Goal: Task Accomplishment & Management: Manage account settings

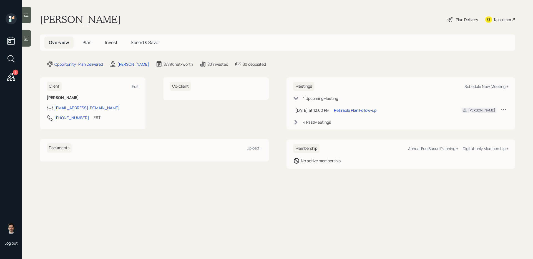
click at [408, 19] on div "Plan Delivery" at bounding box center [467, 20] width 22 height 6
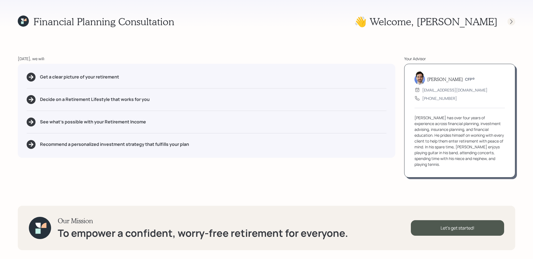
click at [408, 20] on div at bounding box center [512, 22] width 8 height 8
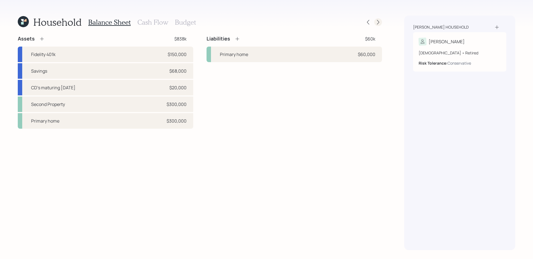
click at [379, 22] on icon at bounding box center [378, 22] width 2 height 5
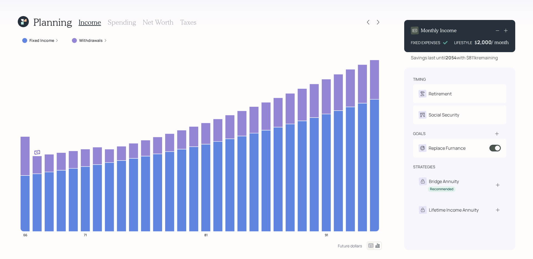
click at [84, 40] on label "Withdrawals" at bounding box center [91, 41] width 24 height 6
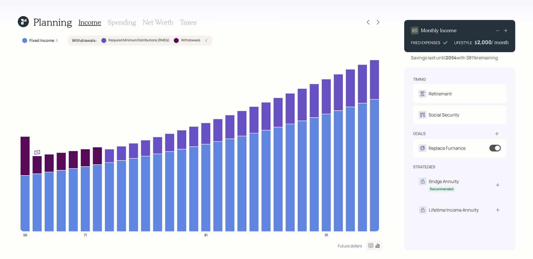
click at [84, 40] on label "Withdrawals :" at bounding box center [84, 41] width 25 height 6
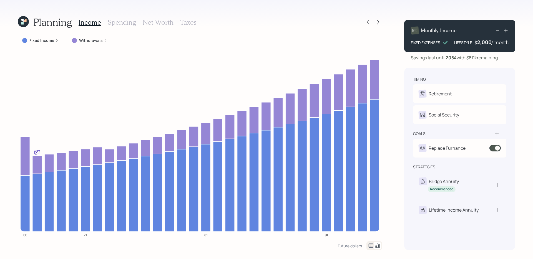
click at [117, 23] on h3 "Spending" at bounding box center [122, 22] width 28 height 8
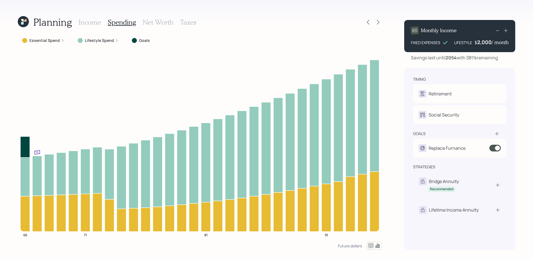
click at [140, 40] on label "Goals" at bounding box center [144, 41] width 11 height 6
click at [367, 23] on icon at bounding box center [368, 22] width 6 height 6
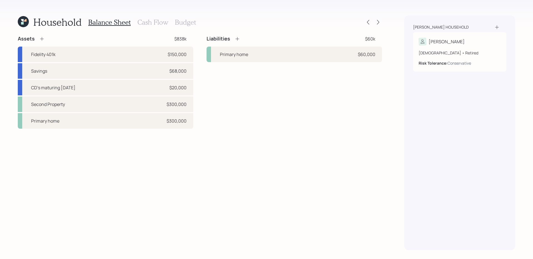
click at [148, 24] on h3 "Cash Flow" at bounding box center [152, 22] width 31 height 8
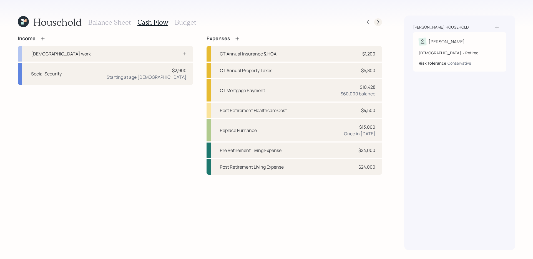
click at [376, 21] on icon at bounding box center [378, 22] width 6 height 6
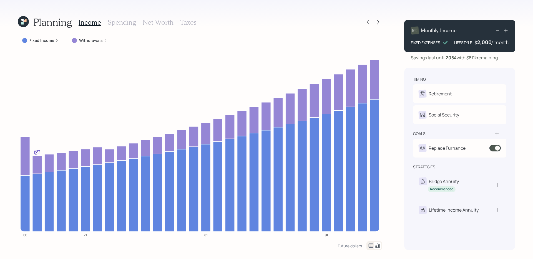
click at [376, 21] on icon at bounding box center [378, 22] width 6 height 6
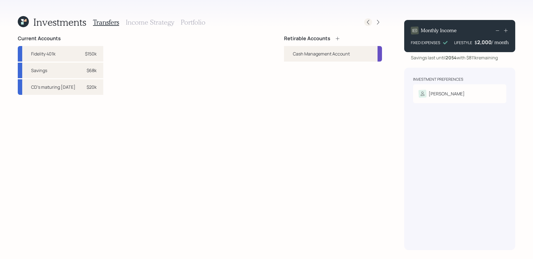
click at [369, 20] on icon at bounding box center [368, 22] width 6 height 6
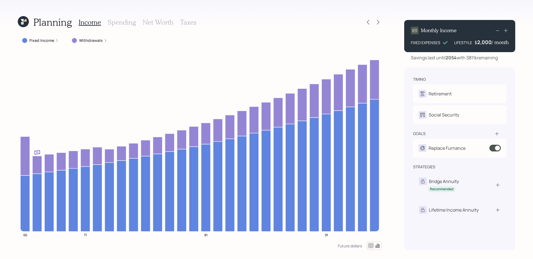
click at [369, 20] on icon at bounding box center [368, 22] width 6 height 6
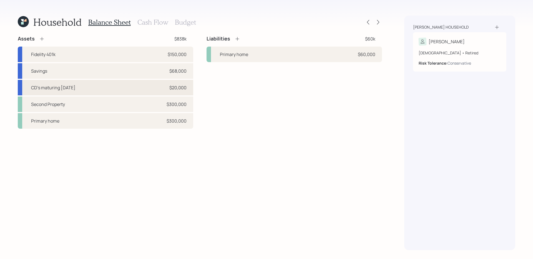
click at [161, 89] on div "CD's maturing [DATE] $20,000" at bounding box center [105, 88] width 175 height 16
select select "taxable"
select select "balanced"
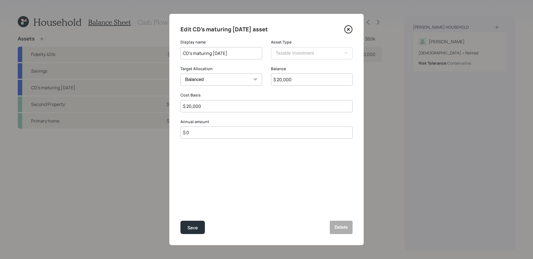
click at [348, 30] on icon at bounding box center [348, 29] width 2 height 2
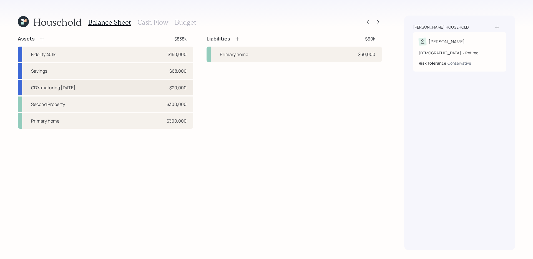
click at [157, 87] on div "CD's maturing [DATE] $20,000" at bounding box center [105, 88] width 175 height 16
select select "taxable"
select select "balanced"
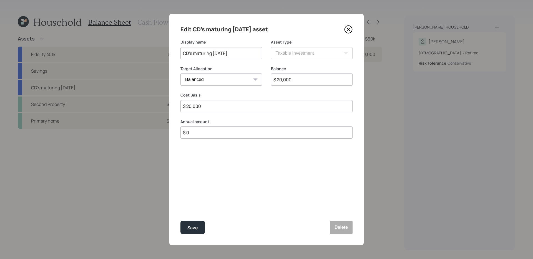
click at [293, 80] on input "$ 20,000" at bounding box center [312, 80] width 82 height 12
type input "$ 10,000"
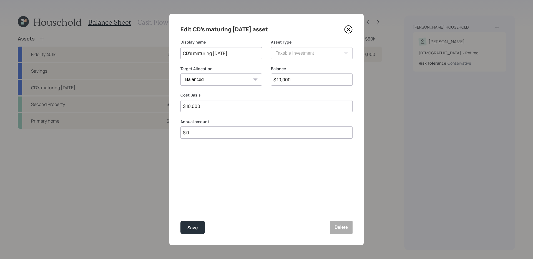
drag, startPoint x: 193, startPoint y: 54, endPoint x: 264, endPoint y: 53, distance: 71.1
click at [264, 53] on div "Display name CD's maturing [DATE] Asset Type SEP [PERSON_NAME] IRA 401(k) [PERS…" at bounding box center [266, 52] width 172 height 27
type input "CD matures in April"
click at [180, 206] on button "Save" at bounding box center [192, 227] width 24 height 13
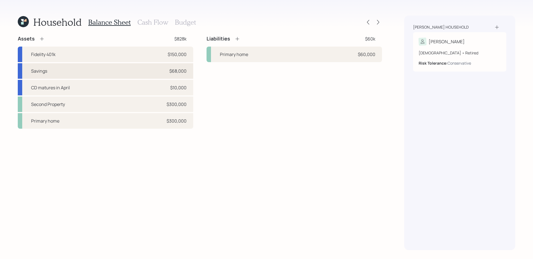
click at [134, 72] on div "Savings $68,000" at bounding box center [105, 71] width 175 height 16
select select "taxable"
select select "balanced"
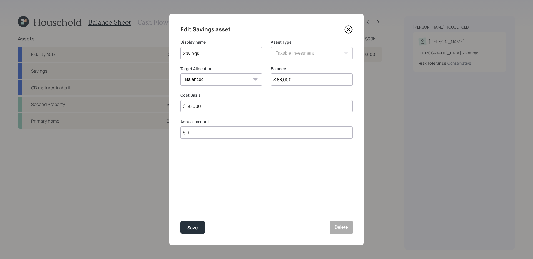
click at [323, 81] on input "$ 68,000" at bounding box center [312, 80] width 82 height 12
type input "$ 78,000"
click at [180, 206] on button "Save" at bounding box center [192, 227] width 24 height 13
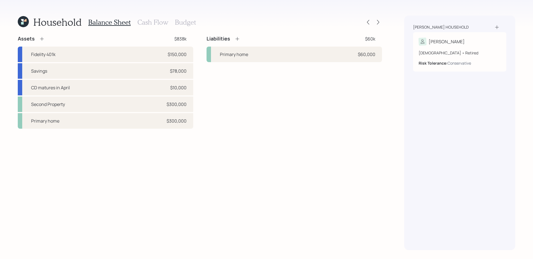
click at [233, 106] on div "Liabilities $60k Primary home $60,000" at bounding box center [294, 82] width 175 height 93
click at [213, 90] on div "Liabilities $60k Primary home $60,000" at bounding box center [294, 82] width 175 height 93
click at [203, 65] on div "Assets $838k Fidelity 401k $150,000 Savings $78,000 CD matures in April $10,000…" at bounding box center [200, 82] width 364 height 93
click at [136, 58] on div "Fidelity 401k $150,000" at bounding box center [105, 55] width 175 height 16
select select "company_sponsored"
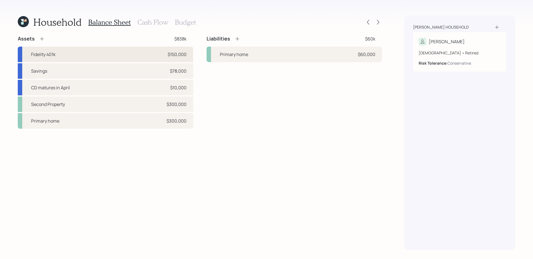
select select "balanced"
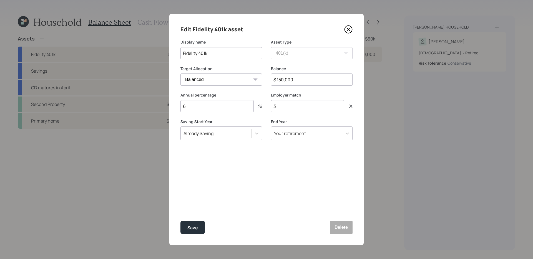
click at [300, 80] on input "$ 150,000" at bounding box center [312, 80] width 82 height 12
type input "$ 140,000"
click at [180, 206] on button "Save" at bounding box center [192, 227] width 24 height 13
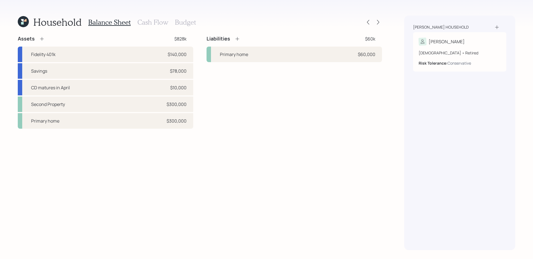
click at [243, 132] on div "Assets $828k Fidelity 401k $140,000 Savings $78,000 CD matures in April $10,000…" at bounding box center [200, 143] width 364 height 215
click at [154, 25] on h3 "Cash Flow" at bounding box center [152, 22] width 31 height 8
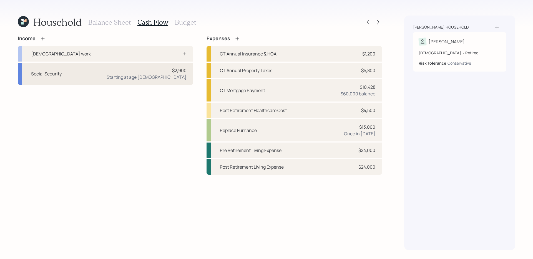
click at [142, 74] on div "Social Security $2,900 Starting at age [DEMOGRAPHIC_DATA]" at bounding box center [105, 74] width 175 height 22
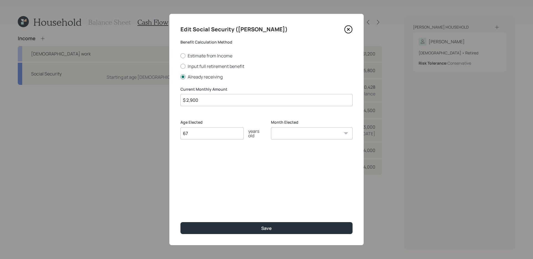
click at [351, 31] on icon at bounding box center [348, 29] width 7 height 7
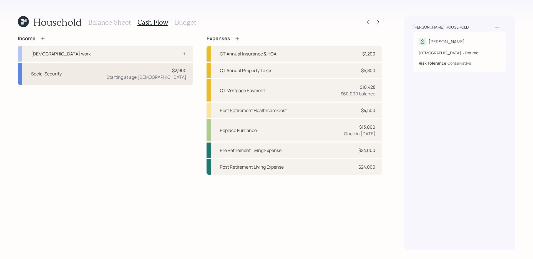
click at [120, 79] on div "Social Security $2,900 Starting at age [DEMOGRAPHIC_DATA]" at bounding box center [105, 74] width 175 height 22
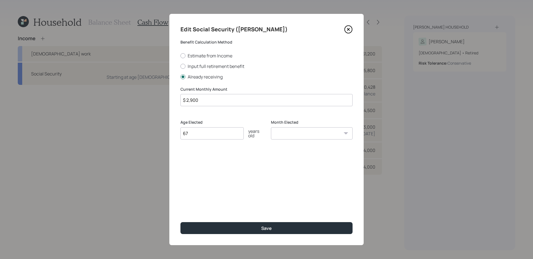
click at [221, 98] on input "$ 2,900" at bounding box center [266, 100] width 172 height 12
type input "$ 2,800"
click at [180, 206] on button "Save" at bounding box center [266, 228] width 172 height 12
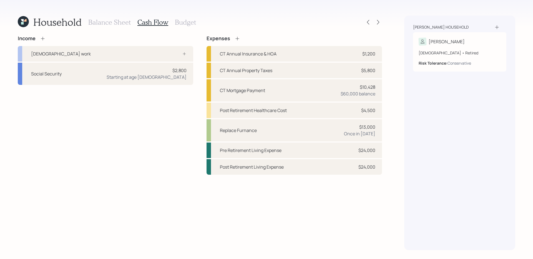
click at [165, 101] on div "Income [DEMOGRAPHIC_DATA] work Social Security $2,800 Starting at age [DEMOGRAP…" at bounding box center [105, 105] width 175 height 139
click at [187, 23] on h3 "Budget" at bounding box center [185, 22] width 21 height 8
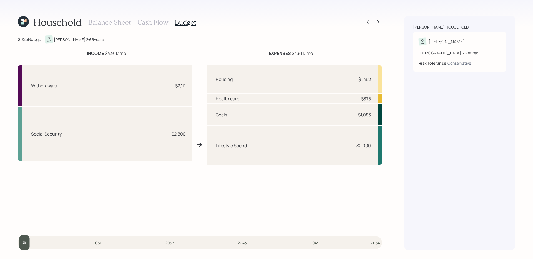
click at [141, 22] on h3 "Cash Flow" at bounding box center [152, 22] width 31 height 8
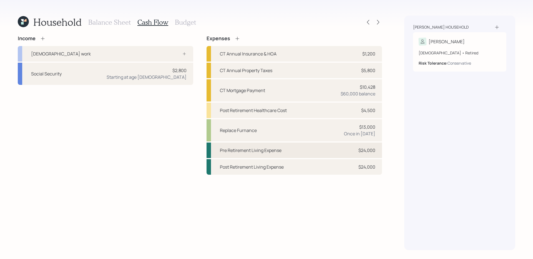
click at [313, 151] on div "Pre Retirement Living Expense $24,000" at bounding box center [294, 151] width 175 height 16
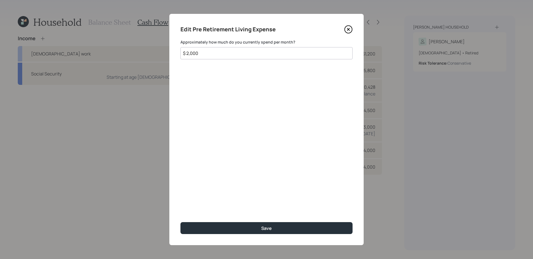
click at [267, 52] on input "$ 2,000" at bounding box center [266, 53] width 172 height 12
type input "$ 2,500"
click at [180, 206] on button "Save" at bounding box center [266, 228] width 172 height 12
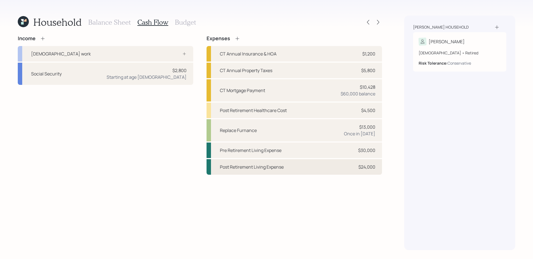
click at [300, 170] on div "Post Retirement Living Expense $24,000" at bounding box center [294, 167] width 175 height 16
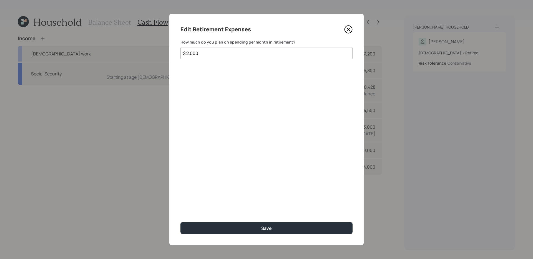
click at [251, 52] on input "$ 2,000" at bounding box center [266, 53] width 172 height 12
type input "$ 2,500"
click at [180, 206] on button "Save" at bounding box center [266, 228] width 172 height 12
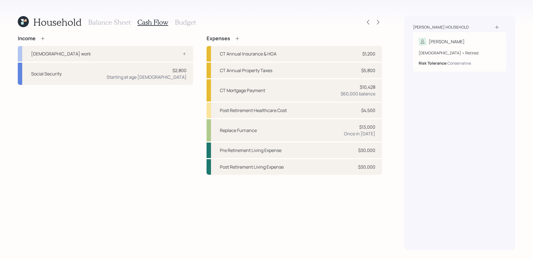
click at [182, 21] on h3 "Budget" at bounding box center [185, 22] width 21 height 8
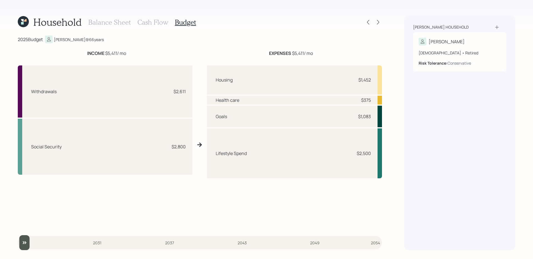
click at [156, 24] on h3 "Cash Flow" at bounding box center [152, 22] width 31 height 8
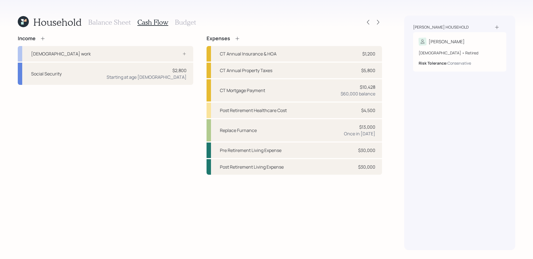
click at [334, 206] on div "Income [DEMOGRAPHIC_DATA] work Social Security $2,800 Starting at age [DEMOGRAP…" at bounding box center [200, 143] width 364 height 215
click at [311, 136] on div "Replace Furnance $13,000 Once in [DATE]" at bounding box center [294, 130] width 175 height 22
select select "0"
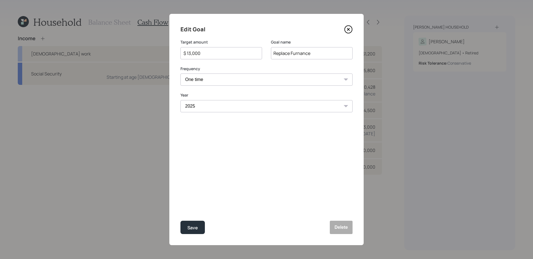
click at [247, 55] on input "$ 13,000" at bounding box center [219, 53] width 72 height 7
click at [180, 206] on button "Save" at bounding box center [192, 227] width 24 height 13
type input "$ 13,000"
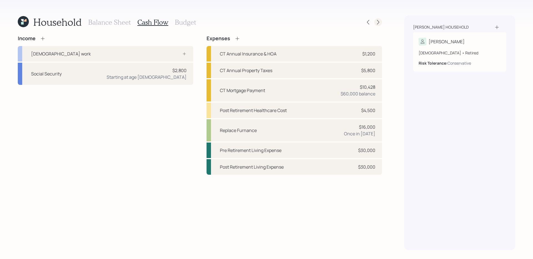
click at [379, 22] on icon at bounding box center [378, 22] width 6 height 6
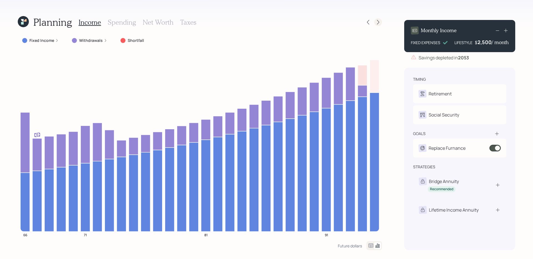
click at [379, 24] on icon at bounding box center [378, 22] width 6 height 6
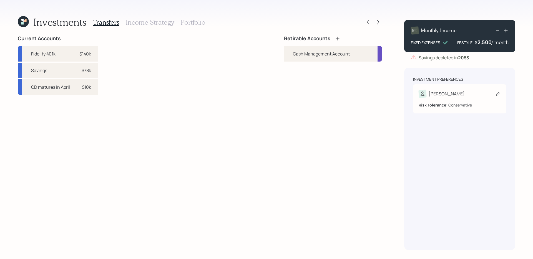
click at [408, 97] on div "[PERSON_NAME]" at bounding box center [460, 94] width 82 height 8
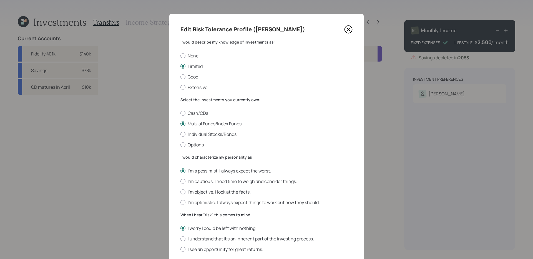
click at [346, 28] on icon at bounding box center [348, 29] width 8 height 8
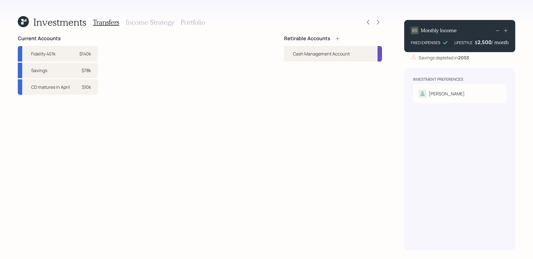
click at [162, 101] on div "Current Accounts Fidelity 401k $140k Savings $78k CD matures in April $10k Reti…" at bounding box center [200, 143] width 364 height 215
click at [121, 85] on div "Current Accounts Fidelity 401k $140k Savings $78k CD matures in April $10k Reti…" at bounding box center [200, 143] width 364 height 215
click at [363, 23] on div "Investments Transfers Income Strategy Portfolio" at bounding box center [200, 22] width 364 height 13
click at [368, 23] on icon at bounding box center [368, 22] width 6 height 6
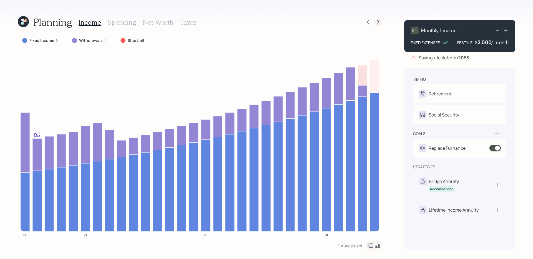
click at [377, 23] on icon at bounding box center [378, 22] width 6 height 6
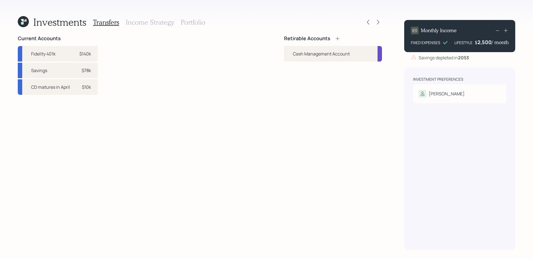
click at [338, 37] on icon at bounding box center [338, 39] width 6 height 6
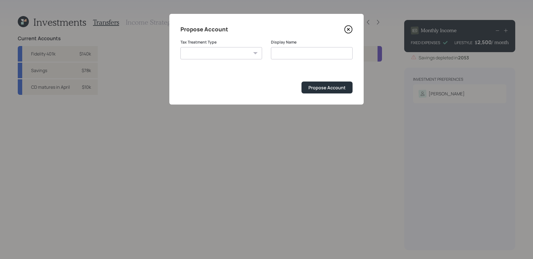
click at [252, 52] on select "[PERSON_NAME] Taxable Traditional" at bounding box center [221, 53] width 82 height 12
select select "traditional"
click at [180, 47] on select "[PERSON_NAME] Taxable Traditional" at bounding box center [221, 53] width 82 height 12
type input "Traditional"
click at [317, 87] on div "Propose Account" at bounding box center [326, 88] width 37 height 6
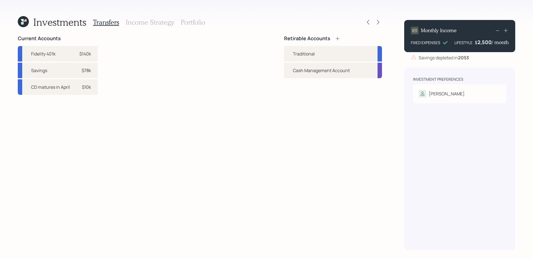
click at [338, 39] on icon at bounding box center [338, 39] width 6 height 6
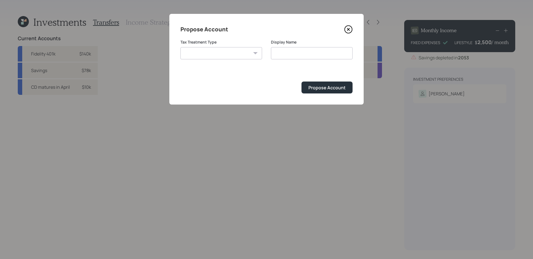
click at [238, 54] on select "[PERSON_NAME] Taxable Traditional" at bounding box center [221, 53] width 82 height 12
click at [349, 30] on icon at bounding box center [348, 29] width 2 height 2
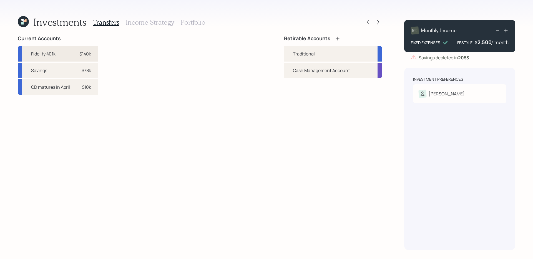
click at [50, 56] on div "Fidelity 401k" at bounding box center [43, 54] width 24 height 7
click at [297, 52] on div "Traditional" at bounding box center [304, 54] width 22 height 7
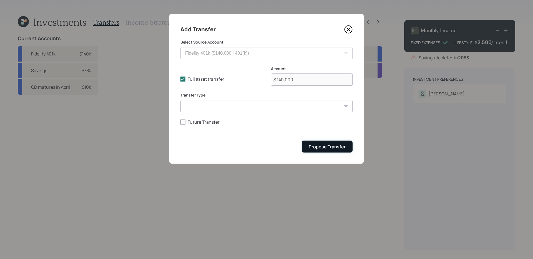
click at [323, 149] on div "Propose Transfer" at bounding box center [327, 147] width 37 height 6
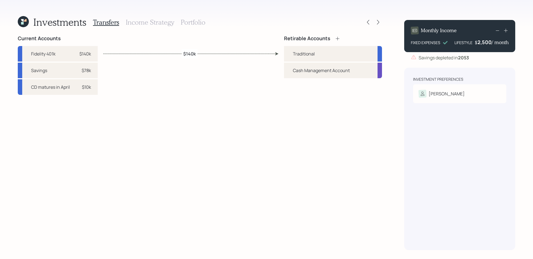
click at [146, 24] on h3 "Income Strategy" at bounding box center [150, 22] width 48 height 8
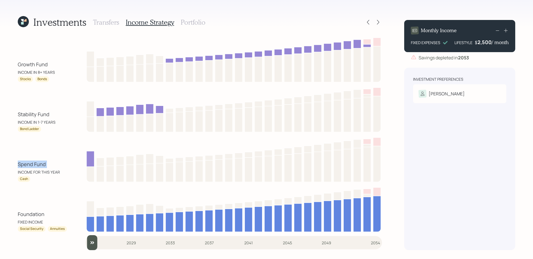
drag, startPoint x: 17, startPoint y: 166, endPoint x: 58, endPoint y: 166, distance: 41.1
click at [58, 166] on div "Investments Transfers Income Strategy Portfolio Growth Fund INCOME IN 8+ YEARS …" at bounding box center [266, 129] width 533 height 259
click at [31, 114] on div "Stability Fund" at bounding box center [34, 114] width 32 height 7
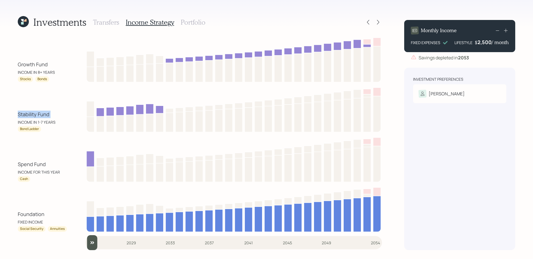
click at [28, 110] on div "Stability Fund INCOME IN 1-7 YEARS Bond Ladder" at bounding box center [200, 109] width 364 height 47
drag, startPoint x: 16, startPoint y: 165, endPoint x: 68, endPoint y: 165, distance: 51.9
click at [68, 165] on div "Investments Transfers Income Strategy Portfolio Growth Fund INCOME IN 8+ YEARS …" at bounding box center [266, 129] width 533 height 259
drag, startPoint x: 16, startPoint y: 117, endPoint x: 55, endPoint y: 115, distance: 39.2
click at [55, 115] on div "Investments Transfers Income Strategy Portfolio Growth Fund INCOME IN 8+ YEARS …" at bounding box center [266, 129] width 533 height 259
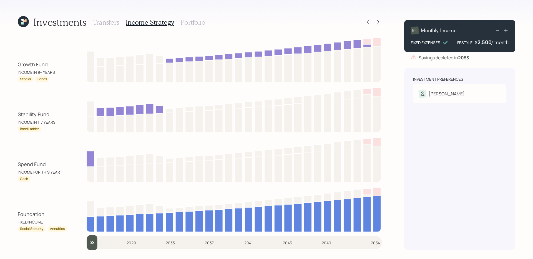
click at [20, 164] on div "Spend Fund" at bounding box center [32, 164] width 28 height 7
drag, startPoint x: 15, startPoint y: 166, endPoint x: 57, endPoint y: 166, distance: 42.2
click at [57, 166] on div "Investments Transfers Income Strategy Portfolio Growth Fund INCOME IN 8+ YEARS …" at bounding box center [266, 129] width 533 height 259
drag, startPoint x: 12, startPoint y: 117, endPoint x: 66, endPoint y: 118, distance: 53.3
click at [66, 118] on div "Investments Transfers Income Strategy Portfolio Growth Fund INCOME IN 8+ YEARS …" at bounding box center [266, 129] width 533 height 259
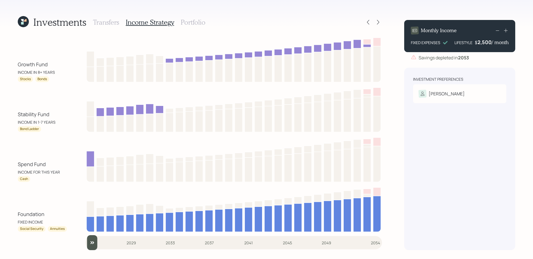
click at [218, 23] on div "Investments Transfers Income Strategy Portfolio" at bounding box center [200, 22] width 364 height 13
click at [192, 20] on h3 "Portfolio" at bounding box center [193, 22] width 25 height 8
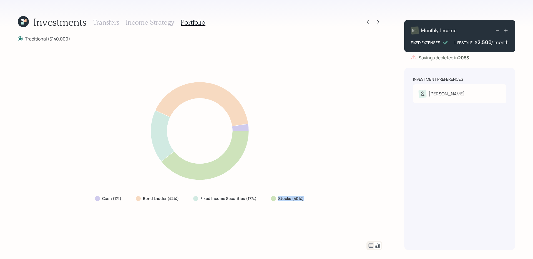
drag, startPoint x: 268, startPoint y: 200, endPoint x: 310, endPoint y: 199, distance: 41.9
click at [310, 199] on div "Cash (1%) Bond Ladder (42%) Fixed Income Securities (17%) Stocks (40%)" at bounding box center [200, 142] width 364 height 186
click at [269, 201] on div "Stocks (40%)" at bounding box center [288, 199] width 43 height 10
drag, startPoint x: 268, startPoint y: 201, endPoint x: 309, endPoint y: 202, distance: 40.8
click at [309, 202] on div "Cash (1%) Bond Ladder (42%) Fixed Income Securities (17%) Stocks (40%)" at bounding box center [200, 142] width 364 height 186
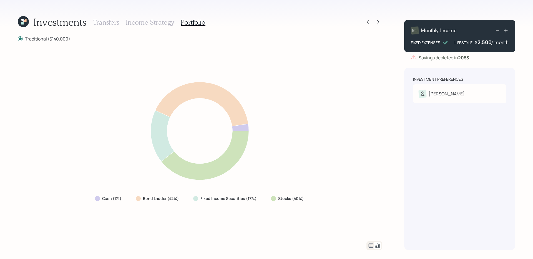
click at [331, 206] on div "Cash (1%) Bond Ladder (42%) Fixed Income Securities (17%) Stocks (40%)" at bounding box center [200, 142] width 364 height 186
click at [312, 206] on div "Cash (1%) Bond Ladder (42%) Fixed Income Securities (17%) Stocks (40%)" at bounding box center [200, 142] width 364 height 186
drag, startPoint x: 269, startPoint y: 200, endPoint x: 327, endPoint y: 200, distance: 57.2
click at [327, 200] on div "Cash (1%) Bond Ladder (42%) Fixed Income Securities (17%) Stocks (40%)" at bounding box center [200, 142] width 364 height 186
click at [320, 206] on div "Cash (1%) Bond Ladder (42%) Fixed Income Securities (17%) Stocks (40%)" at bounding box center [200, 142] width 364 height 186
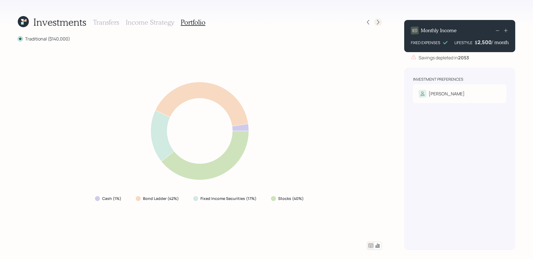
click at [378, 24] on icon at bounding box center [378, 22] width 6 height 6
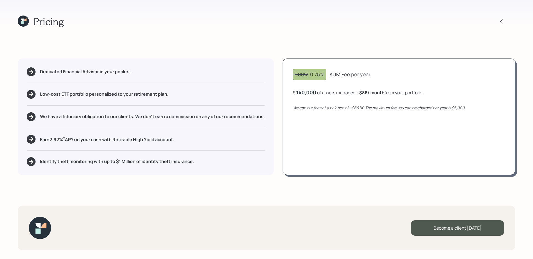
click at [152, 142] on h5 "Earn 2.92 % † APY on your cash with Retirable High Yield account." at bounding box center [107, 139] width 134 height 7
click at [193, 194] on div "Pricing Dedicated Financial Advisor in your pocket. Low-cost ETF Retirable uses…" at bounding box center [266, 129] width 533 height 259
click at [167, 162] on h5 "Identify theft monitoring with up to $1 Million of identity theft insurance." at bounding box center [117, 161] width 154 height 5
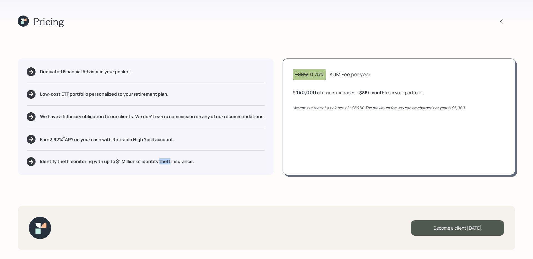
click at [167, 162] on h5 "Identify theft monitoring with up to $1 Million of identity theft insurance." at bounding box center [117, 161] width 154 height 5
click at [177, 177] on div "Pricing Dedicated Financial Advisor in your pocket. Low-cost ETF Retirable uses…" at bounding box center [266, 129] width 533 height 259
